Goal: Task Accomplishment & Management: Complete application form

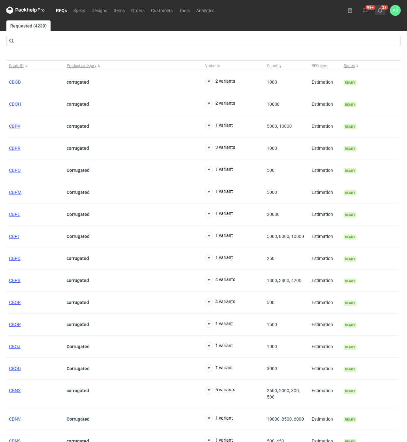
click at [380, 9] on icon at bounding box center [379, 10] width 5 height 5
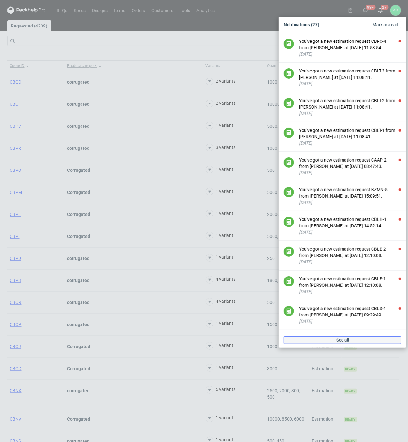
click at [344, 344] on link "See all" at bounding box center [343, 341] width 118 height 8
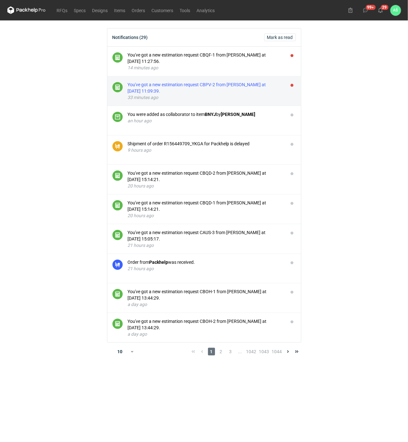
click at [244, 86] on div "You've got a new estimation request CBPV-2 from [PERSON_NAME] at [DATE] 11:09:3…" at bounding box center [205, 88] width 155 height 13
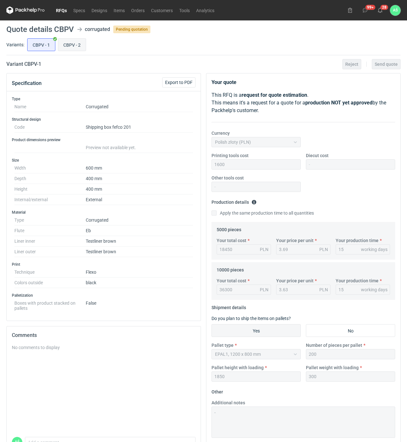
click at [66, 46] on input "CBPV - 2" at bounding box center [71, 45] width 27 height 12
radio input "true"
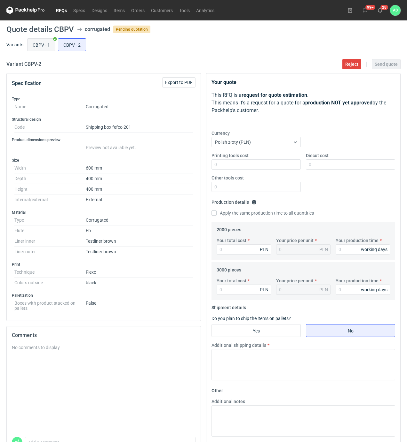
click at [35, 46] on input "CBPV - 1" at bounding box center [40, 45] width 27 height 12
radio input "true"
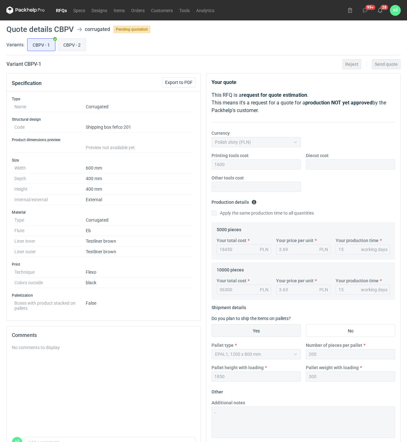
click at [71, 41] on input "CBPV - 2" at bounding box center [71, 45] width 27 height 12
radio input "true"
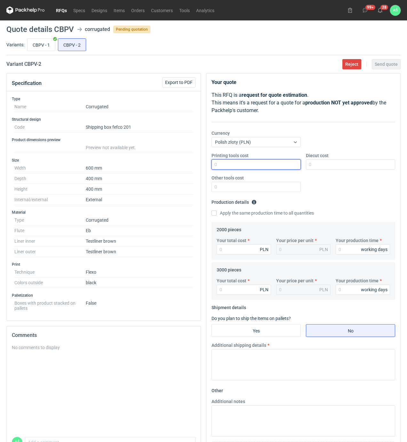
click at [287, 164] on input "Printing tools cost" at bounding box center [255, 164] width 89 height 10
type input "1600"
type input "7740"
type input "3.87"
type input "15"
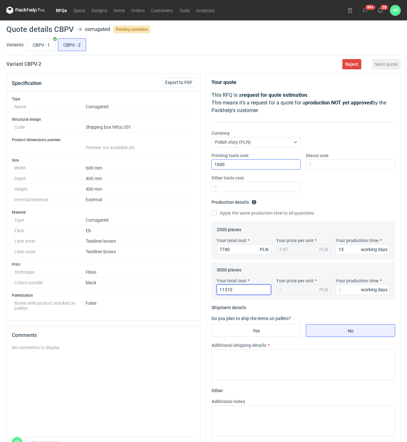
type input "11310"
type input "3.77"
type input "15"
click at [286, 335] on input "Yes" at bounding box center [256, 331] width 89 height 12
radio input "true"
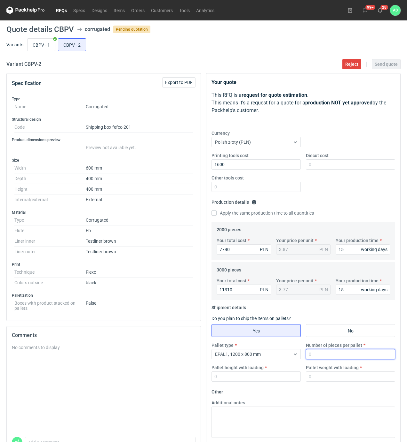
click at [321, 357] on input "Number of pieces per pallet" at bounding box center [350, 354] width 89 height 10
type input "200"
type input "1850"
type input "300"
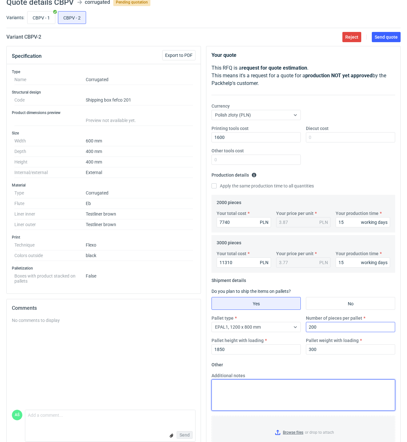
scroll to position [43, 0]
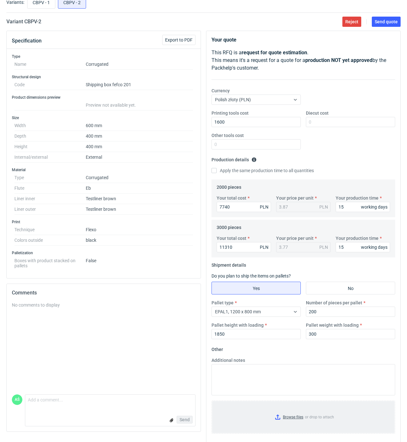
click at [301, 419] on input "Browse files or drop to attach" at bounding box center [303, 417] width 182 height 32
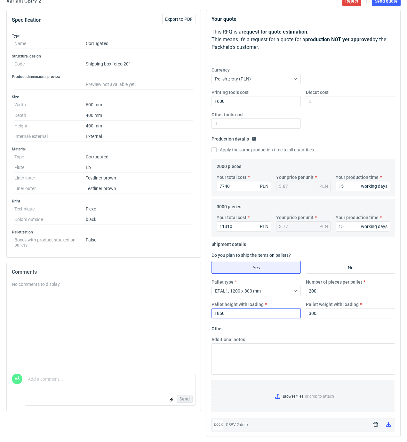
scroll to position [0, 0]
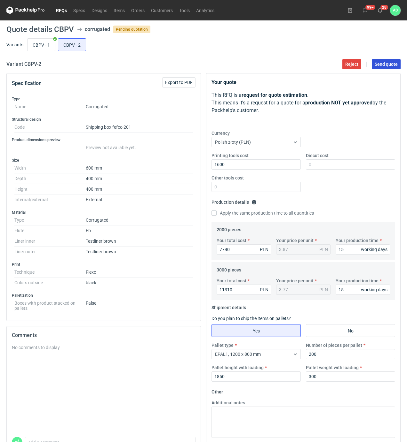
click at [389, 63] on span "Send quote" at bounding box center [385, 64] width 23 height 4
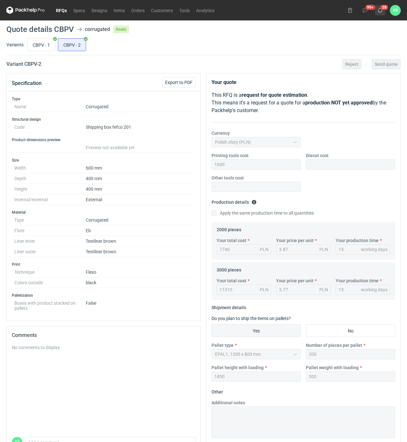
click at [379, 11] on icon at bounding box center [379, 10] width 5 height 5
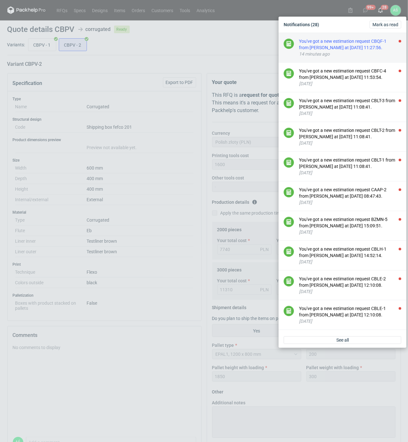
click at [378, 45] on div "You've got a new estimation request CBQF-1 from [PERSON_NAME] at [DATE] 11:27:5…" at bounding box center [350, 44] width 102 height 13
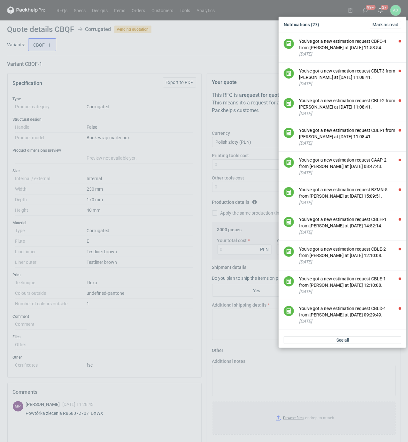
click at [128, 57] on div "Notifications (27) [PERSON_NAME] as read You've got a new estimation request CB…" at bounding box center [204, 221] width 408 height 442
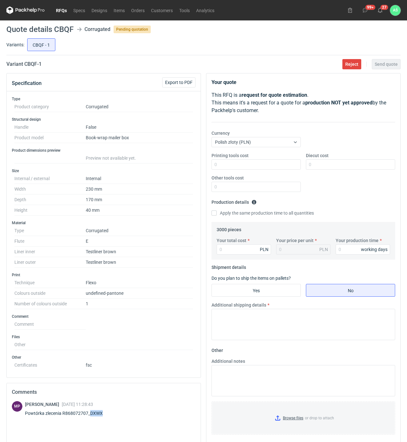
drag, startPoint x: 103, startPoint y: 414, endPoint x: 91, endPoint y: 415, distance: 11.5
click at [91, 415] on div "Powtórka zlecenia R868072707_DXWX" at bounding box center [67, 413] width 85 height 6
copy div "DXWX"
click at [241, 254] on input "Your total cost" at bounding box center [243, 250] width 54 height 10
type input "2010"
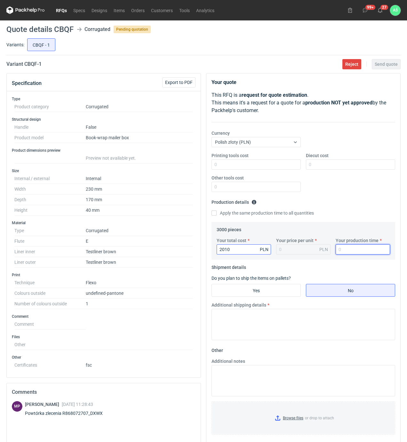
type input "0.67"
type input "15"
click at [282, 287] on input "Yes" at bounding box center [256, 290] width 89 height 12
radio input "true"
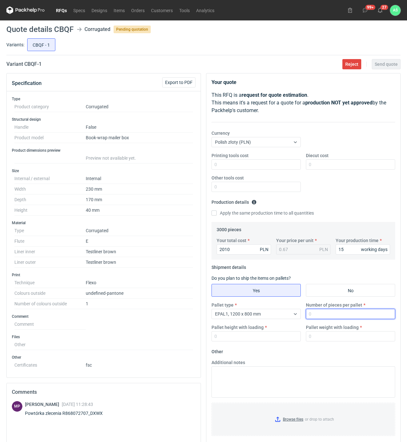
click at [314, 315] on input "Number of pieces per pallet" at bounding box center [350, 314] width 89 height 10
type input "3000"
type input "1800"
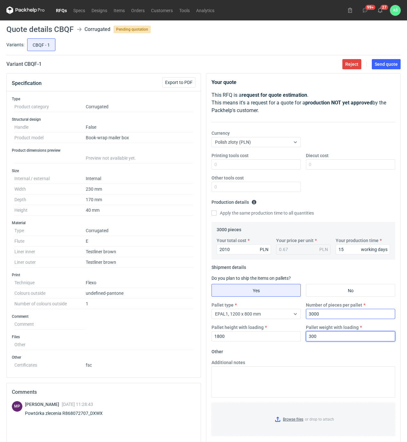
type input "300"
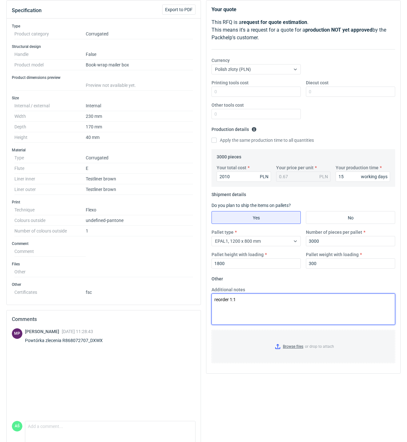
scroll to position [85, 0]
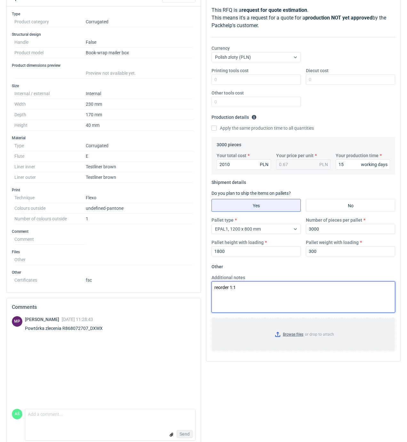
type textarea "reorder 1:1"
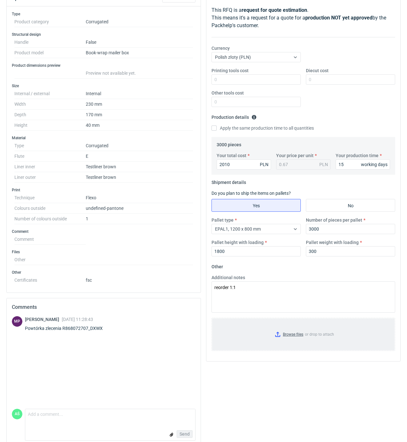
click at [293, 336] on input "Browse files or drop to attach" at bounding box center [303, 335] width 182 height 32
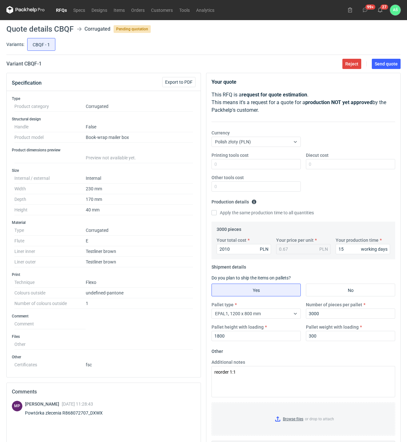
scroll to position [0, 0]
click at [388, 67] on button "Send quote" at bounding box center [385, 64] width 29 height 10
